Goal: Check status: Check status

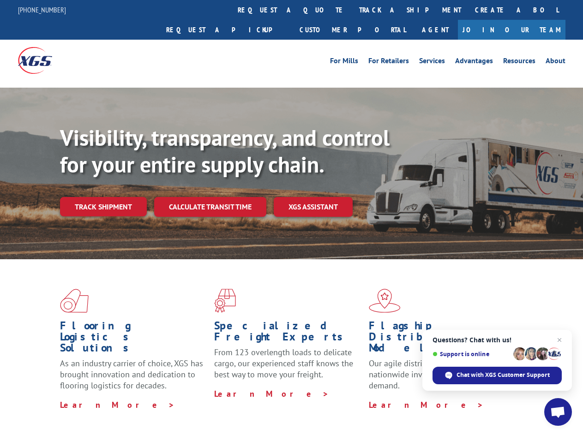
click at [291, 217] on div "Visibility, transparency, and control for your entire supply chain. Track shipm…" at bounding box center [321, 189] width 523 height 129
click at [352, 10] on link "track a shipment" at bounding box center [410, 10] width 116 height 20
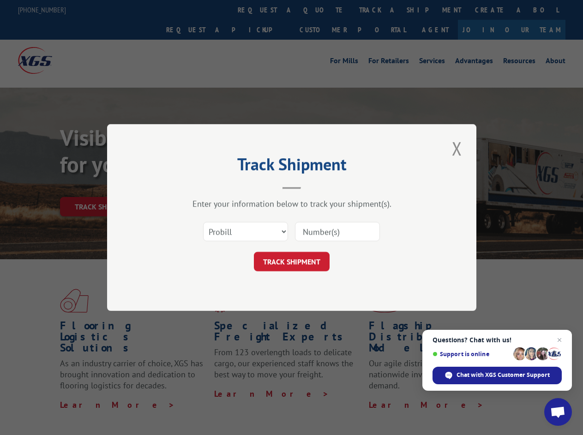
click at [322, 10] on div "Track Shipment Enter your information below to track your shipment(s). Select c…" at bounding box center [291, 217] width 583 height 435
click at [380, 10] on div "Track Shipment Enter your information below to track your shipment(s). Select c…" at bounding box center [291, 217] width 583 height 435
click at [103, 186] on div "Track Shipment Enter your information below to track your shipment(s). Select c…" at bounding box center [291, 217] width 583 height 435
click at [209, 186] on header "Track Shipment" at bounding box center [291, 173] width 277 height 31
click at [313, 186] on header "Track Shipment" at bounding box center [291, 173] width 277 height 31
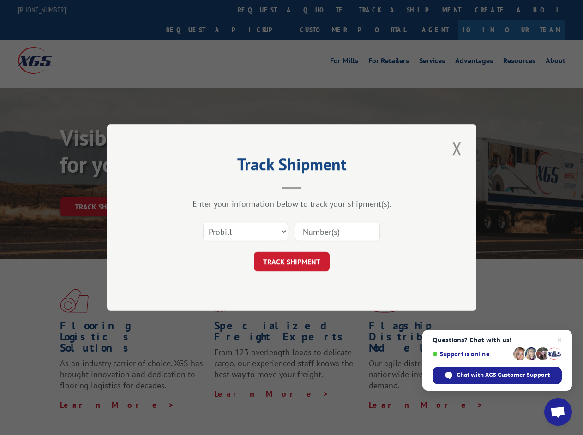
click at [558, 412] on span "Open chat" at bounding box center [557, 412] width 15 height 13
